Goal: Task Accomplishment & Management: Use online tool/utility

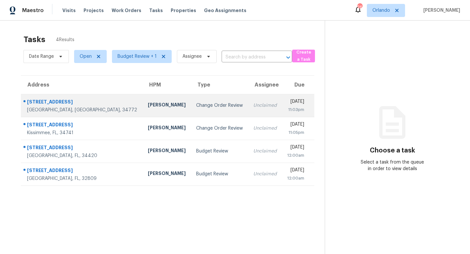
click at [198, 112] on td "Change Order Review" at bounding box center [219, 105] width 57 height 23
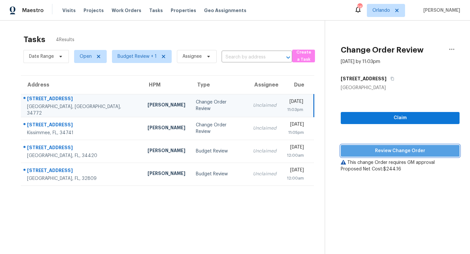
click at [404, 151] on span "Review Change Order" at bounding box center [400, 151] width 108 height 8
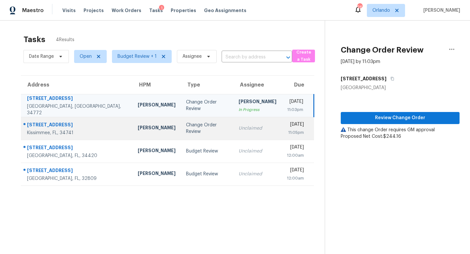
click at [238, 129] on div "Unclaimed" at bounding box center [257, 128] width 38 height 7
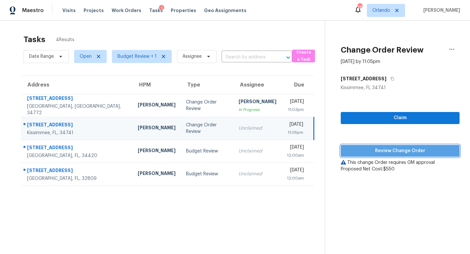
click at [409, 152] on span "Review Change Order" at bounding box center [400, 151] width 108 height 8
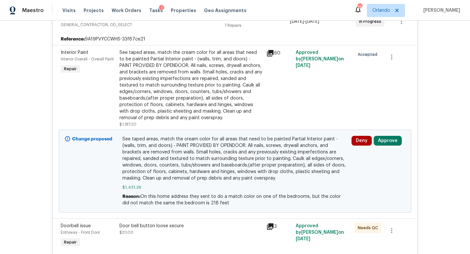
scroll to position [218, 0]
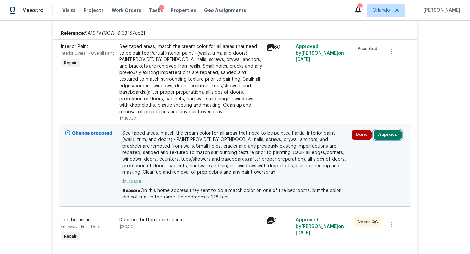
click at [386, 133] on button "Approve" at bounding box center [387, 135] width 28 height 10
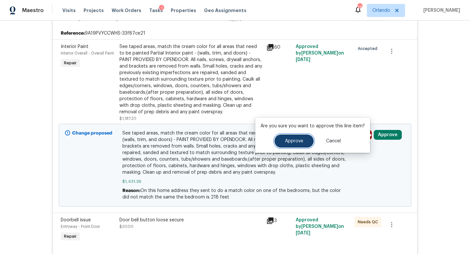
click at [298, 139] on span "Approve" at bounding box center [294, 141] width 18 height 5
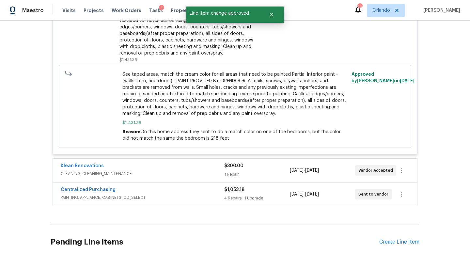
scroll to position [637, 0]
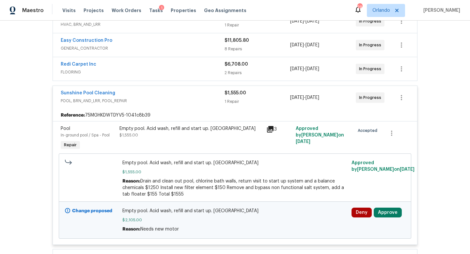
scroll to position [187, 0]
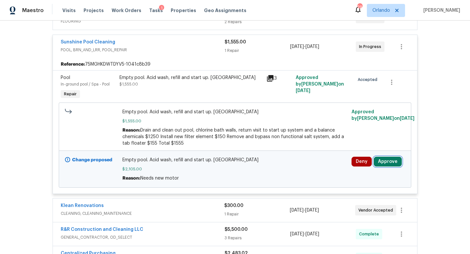
click at [383, 164] on button "Approve" at bounding box center [387, 162] width 28 height 10
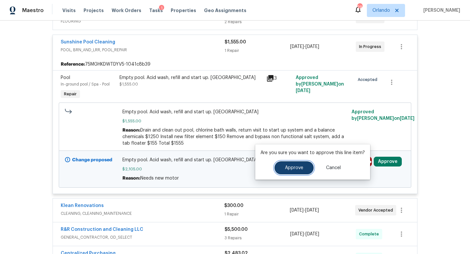
click at [297, 169] on span "Approve" at bounding box center [294, 167] width 18 height 5
